Goal: Navigation & Orientation: Understand site structure

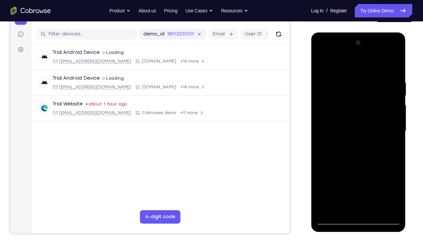
click at [361, 179] on div at bounding box center [358, 130] width 84 height 187
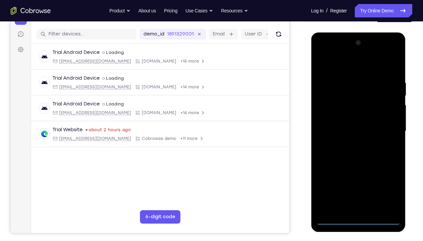
click at [386, 179] on div at bounding box center [358, 130] width 84 height 187
click at [340, 69] on div at bounding box center [358, 130] width 84 height 187
click at [385, 126] on div at bounding box center [358, 130] width 84 height 187
click at [365, 179] on div at bounding box center [358, 130] width 84 height 187
click at [337, 122] on div at bounding box center [358, 130] width 84 height 187
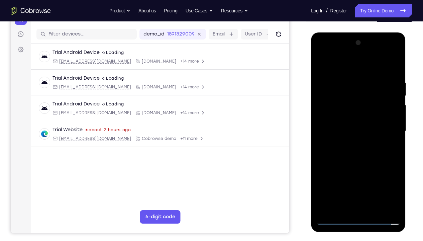
click at [338, 120] on div at bounding box center [358, 130] width 84 height 187
click at [347, 130] on div at bounding box center [358, 130] width 84 height 187
drag, startPoint x: 332, startPoint y: 64, endPoint x: 415, endPoint y: 64, distance: 82.6
click at [404, 64] on html "Online web based iOS Simulators and Android Emulators. Run iPhone, iPad, Mobile…" at bounding box center [358, 132] width 95 height 201
click at [396, 73] on div at bounding box center [358, 130] width 84 height 187
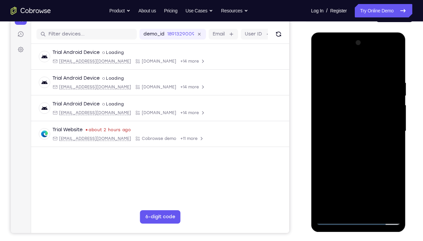
click at [398, 179] on div at bounding box center [358, 130] width 84 height 187
click at [388, 179] on div at bounding box center [358, 130] width 84 height 187
click at [326, 179] on div at bounding box center [358, 130] width 84 height 187
click at [350, 74] on div at bounding box center [358, 130] width 84 height 187
click at [393, 134] on div at bounding box center [358, 130] width 84 height 187
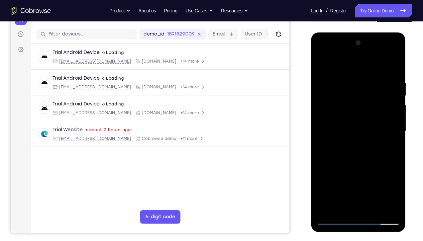
click at [320, 130] on div at bounding box center [358, 130] width 84 height 187
click at [332, 66] on div at bounding box center [358, 130] width 84 height 187
click at [322, 63] on div at bounding box center [358, 130] width 84 height 187
click at [394, 124] on div at bounding box center [358, 130] width 84 height 187
click at [395, 124] on div at bounding box center [358, 130] width 84 height 187
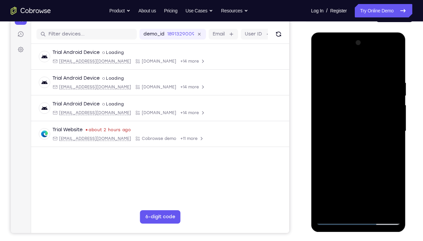
click at [395, 124] on div at bounding box center [358, 130] width 84 height 187
click at [321, 122] on div at bounding box center [358, 130] width 84 height 187
click at [397, 120] on div at bounding box center [358, 130] width 84 height 187
click at [384, 179] on div at bounding box center [358, 130] width 84 height 187
click at [395, 137] on div at bounding box center [358, 130] width 84 height 187
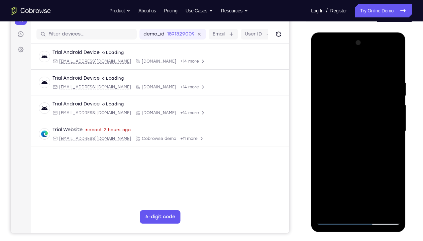
click at [395, 137] on div at bounding box center [358, 130] width 84 height 187
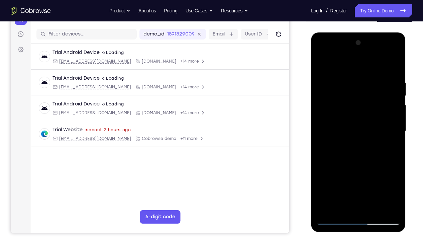
click at [395, 137] on div at bounding box center [358, 130] width 84 height 187
click at [375, 179] on div at bounding box center [358, 130] width 84 height 187
click at [357, 164] on div at bounding box center [358, 130] width 84 height 187
click at [397, 95] on div at bounding box center [358, 130] width 84 height 187
click at [322, 64] on div at bounding box center [358, 130] width 84 height 187
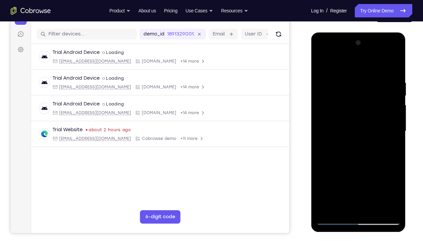
click at [396, 137] on div at bounding box center [358, 130] width 84 height 187
click at [321, 137] on div at bounding box center [358, 130] width 84 height 187
click at [395, 137] on div at bounding box center [358, 130] width 84 height 187
click at [396, 137] on div at bounding box center [358, 130] width 84 height 187
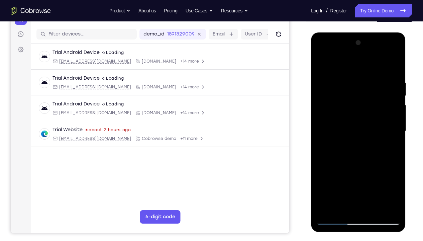
click at [396, 137] on div at bounding box center [358, 130] width 84 height 187
click at [394, 142] on div at bounding box center [358, 130] width 84 height 187
